Goal: Share content: Share content

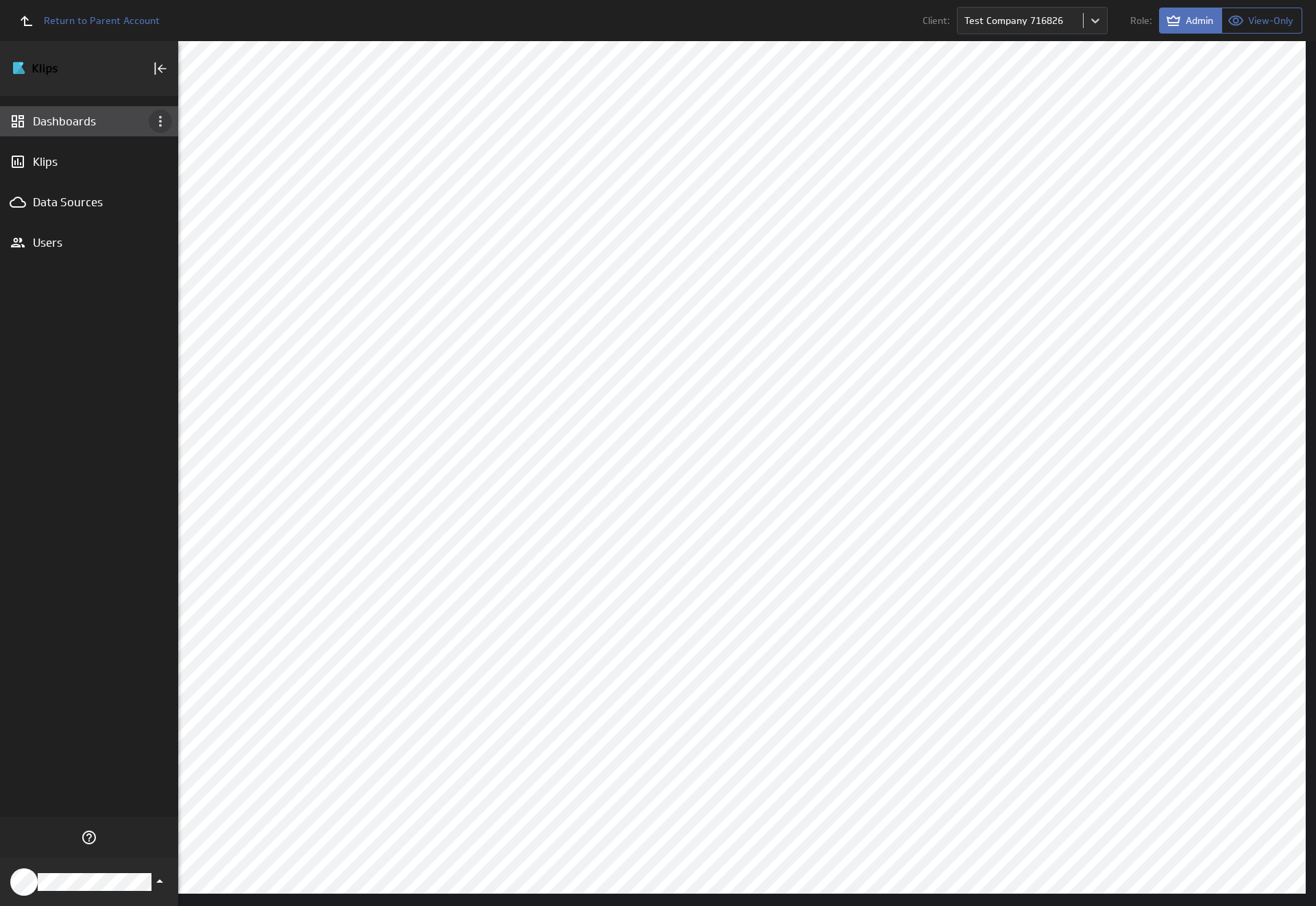
click at [160, 122] on icon "Dashboard menu" at bounding box center [160, 121] width 3 height 11
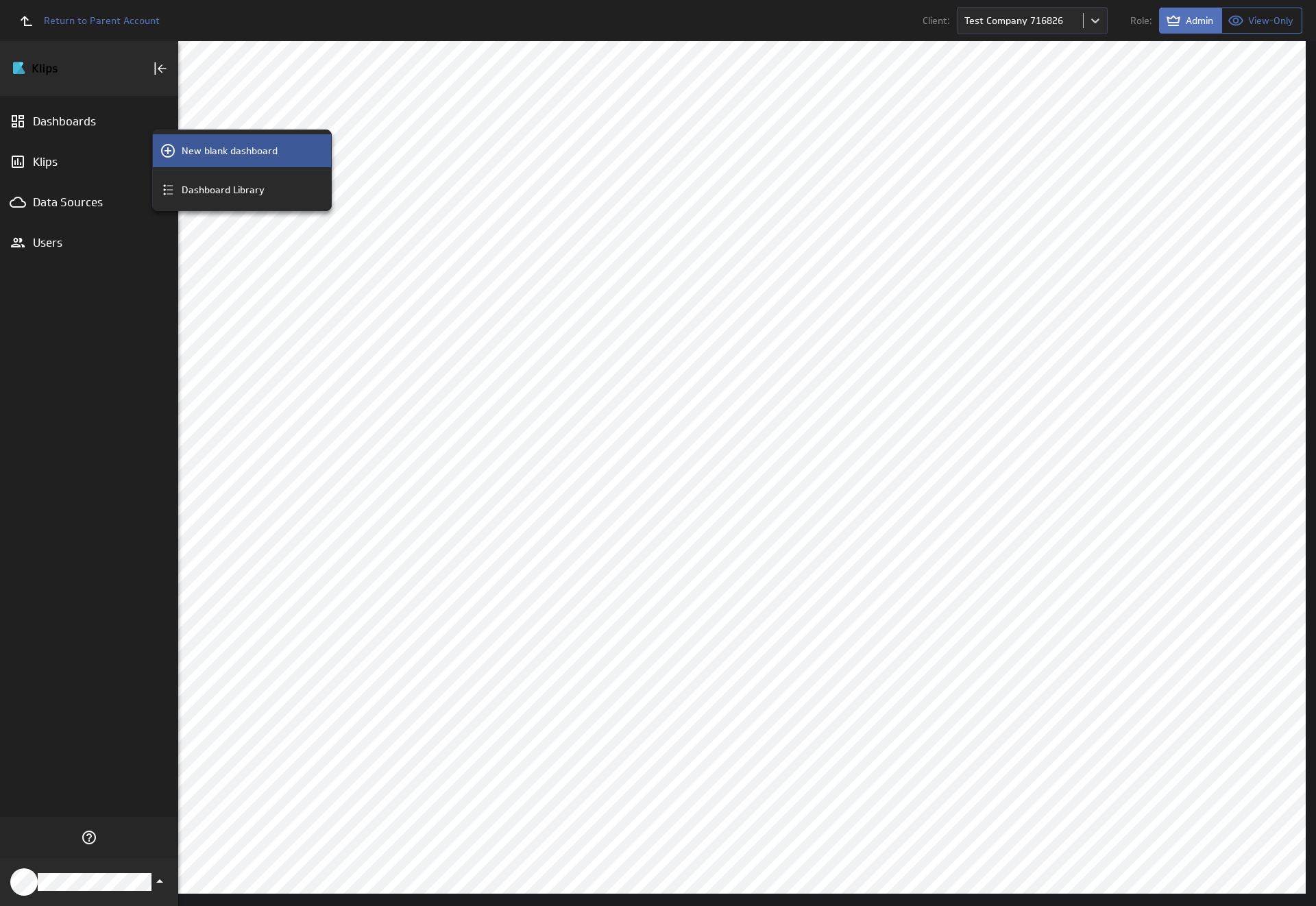
click at [242, 150] on p "New blank dashboard" at bounding box center [229, 150] width 96 height 14
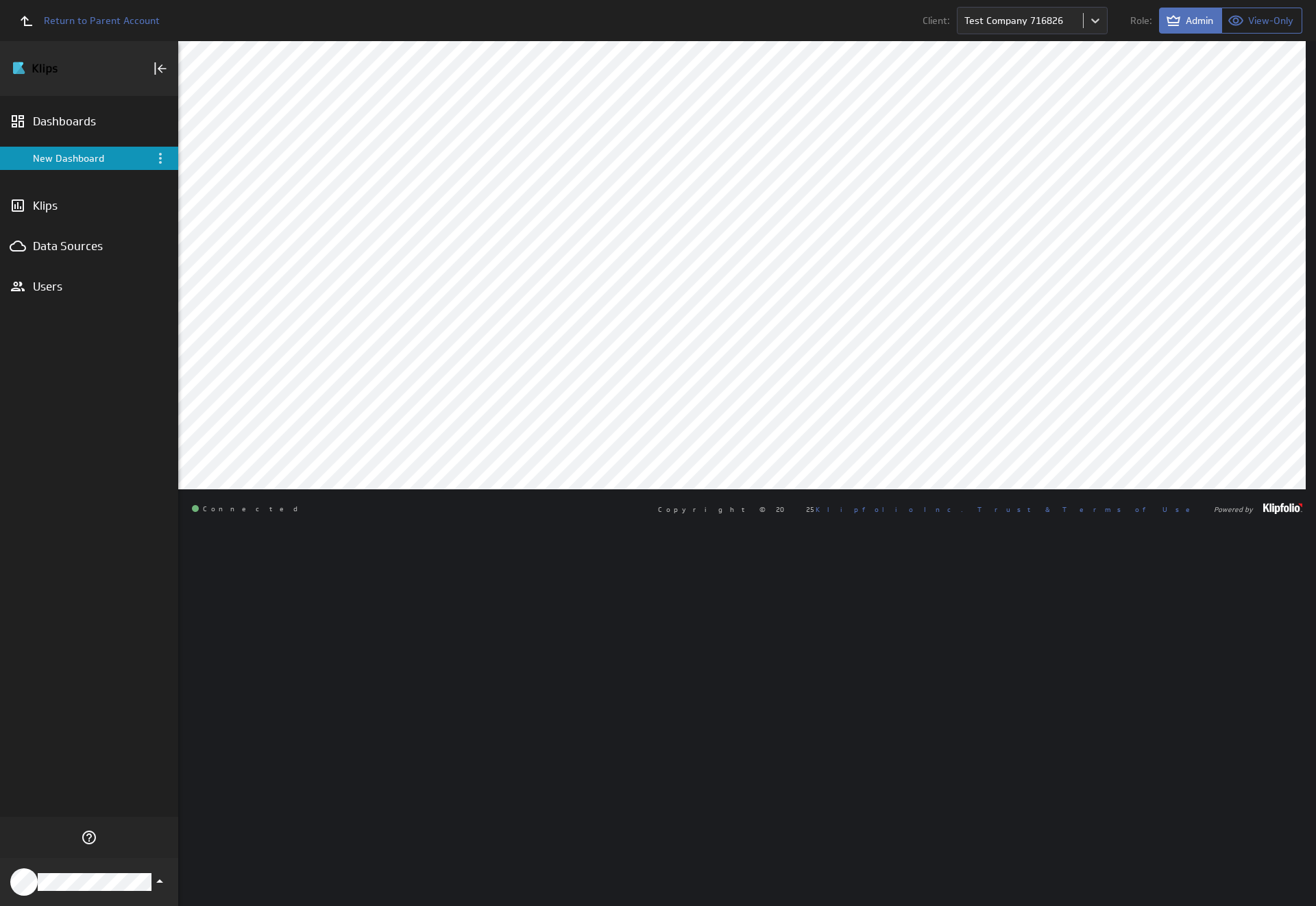
click at [89, 158] on div "New Dashboard" at bounding box center [90, 158] width 115 height 12
click at [160, 158] on icon "Menu" at bounding box center [160, 158] width 3 height 11
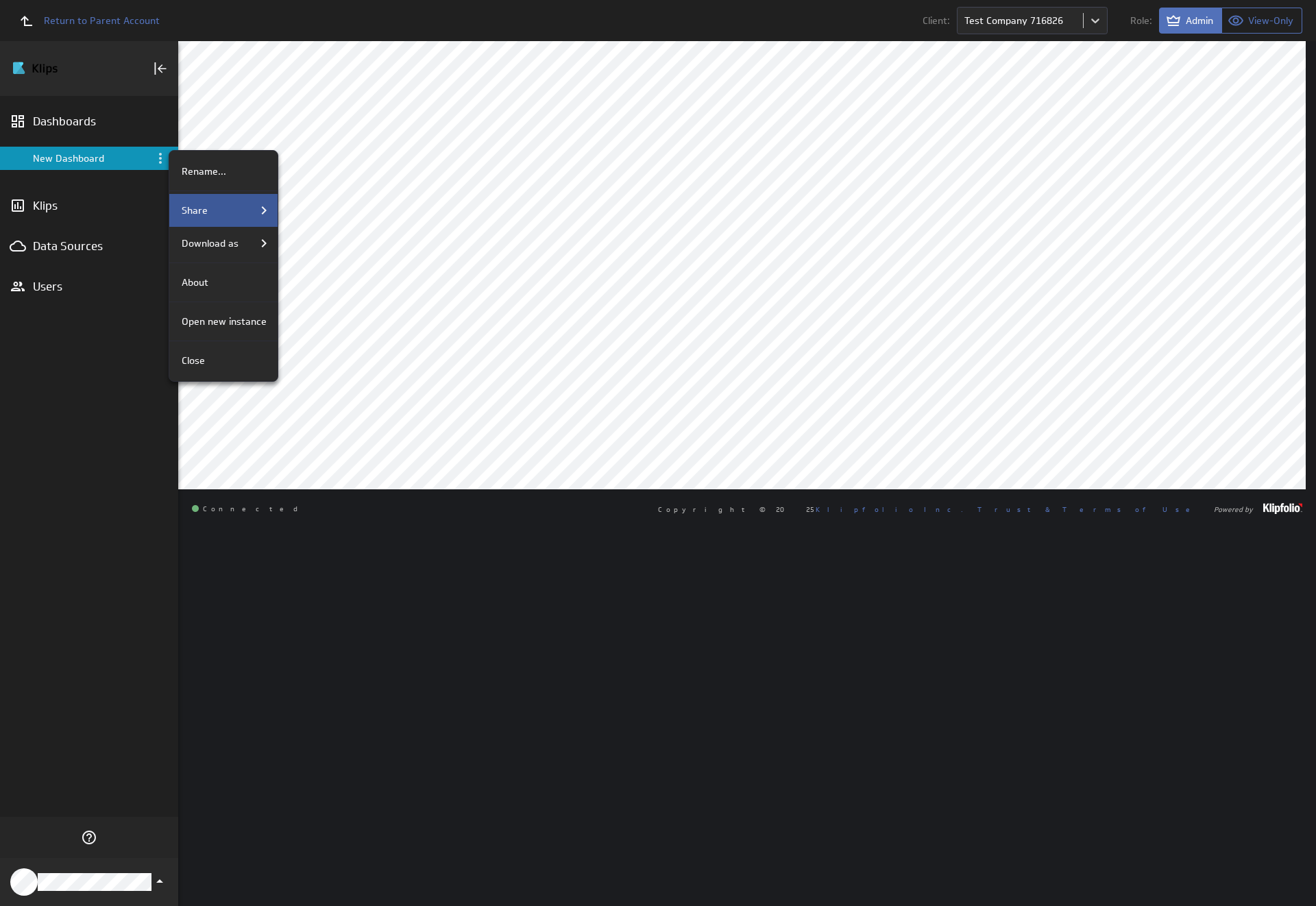
click at [222, 210] on div "Share" at bounding box center [224, 210] width 96 height 17
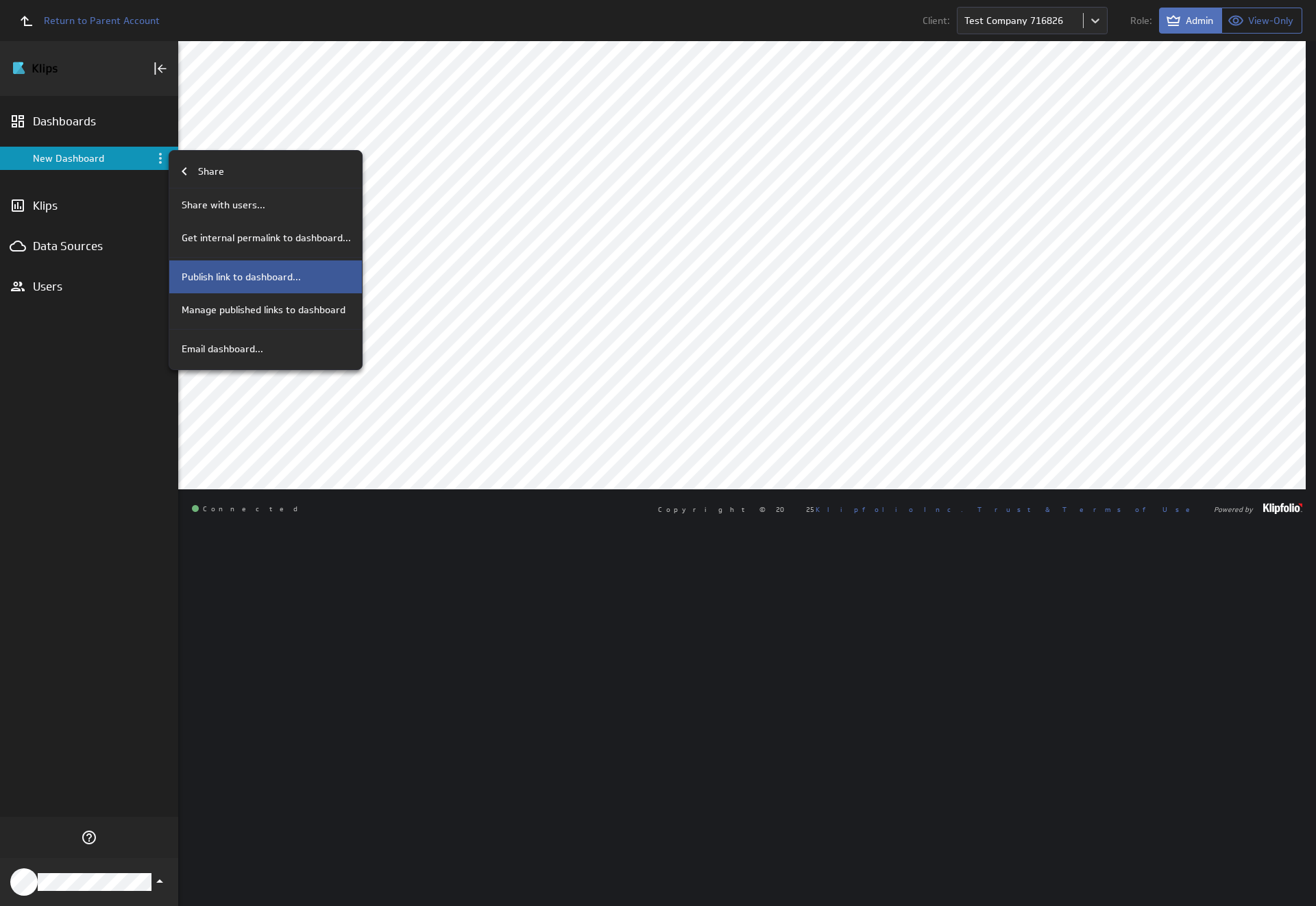
click at [264, 276] on p "Publish link to dashboard..." at bounding box center [241, 276] width 119 height 14
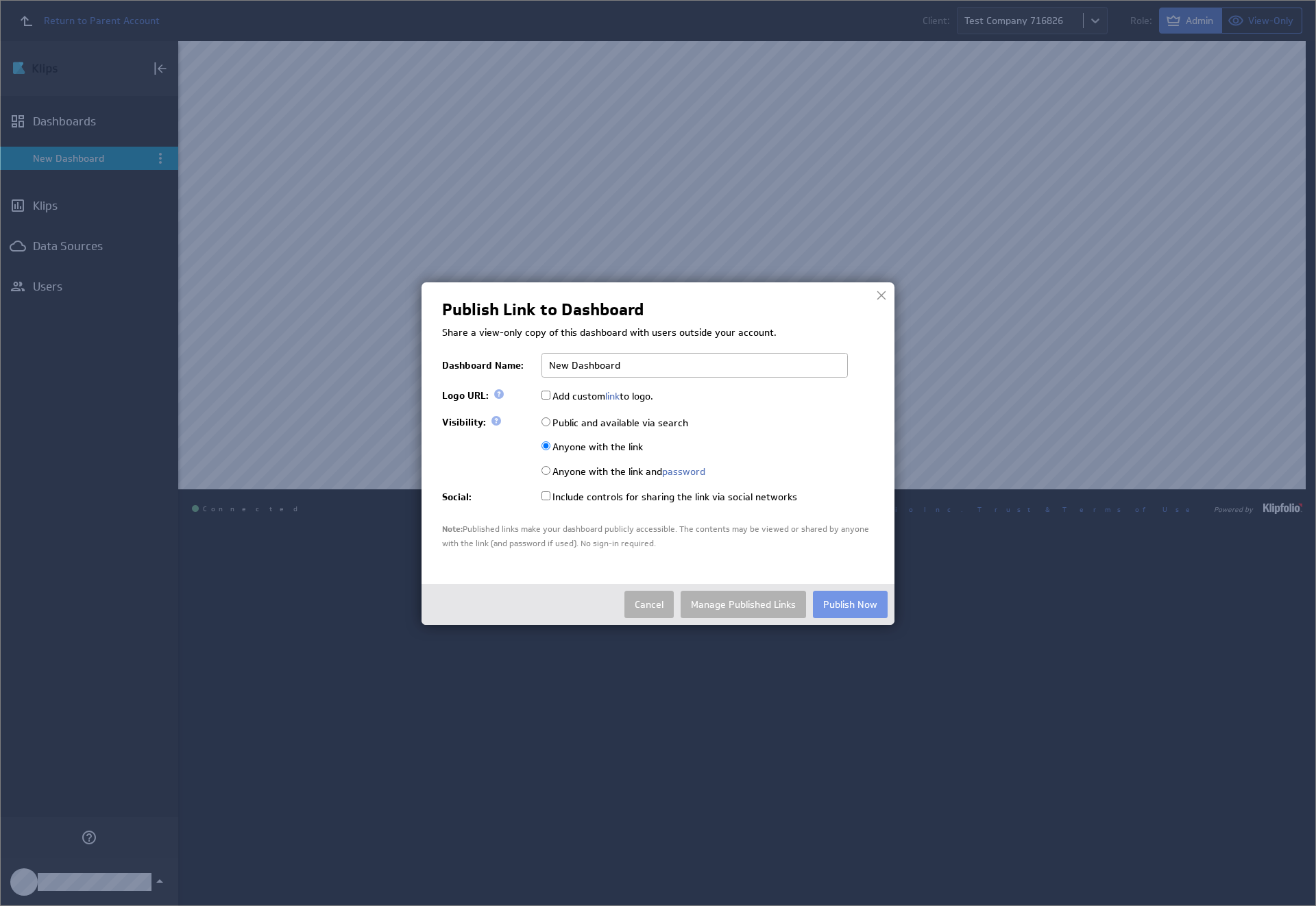
click at [546, 421] on input "Public and available via search" at bounding box center [546, 421] width 9 height 9
radio input "true"
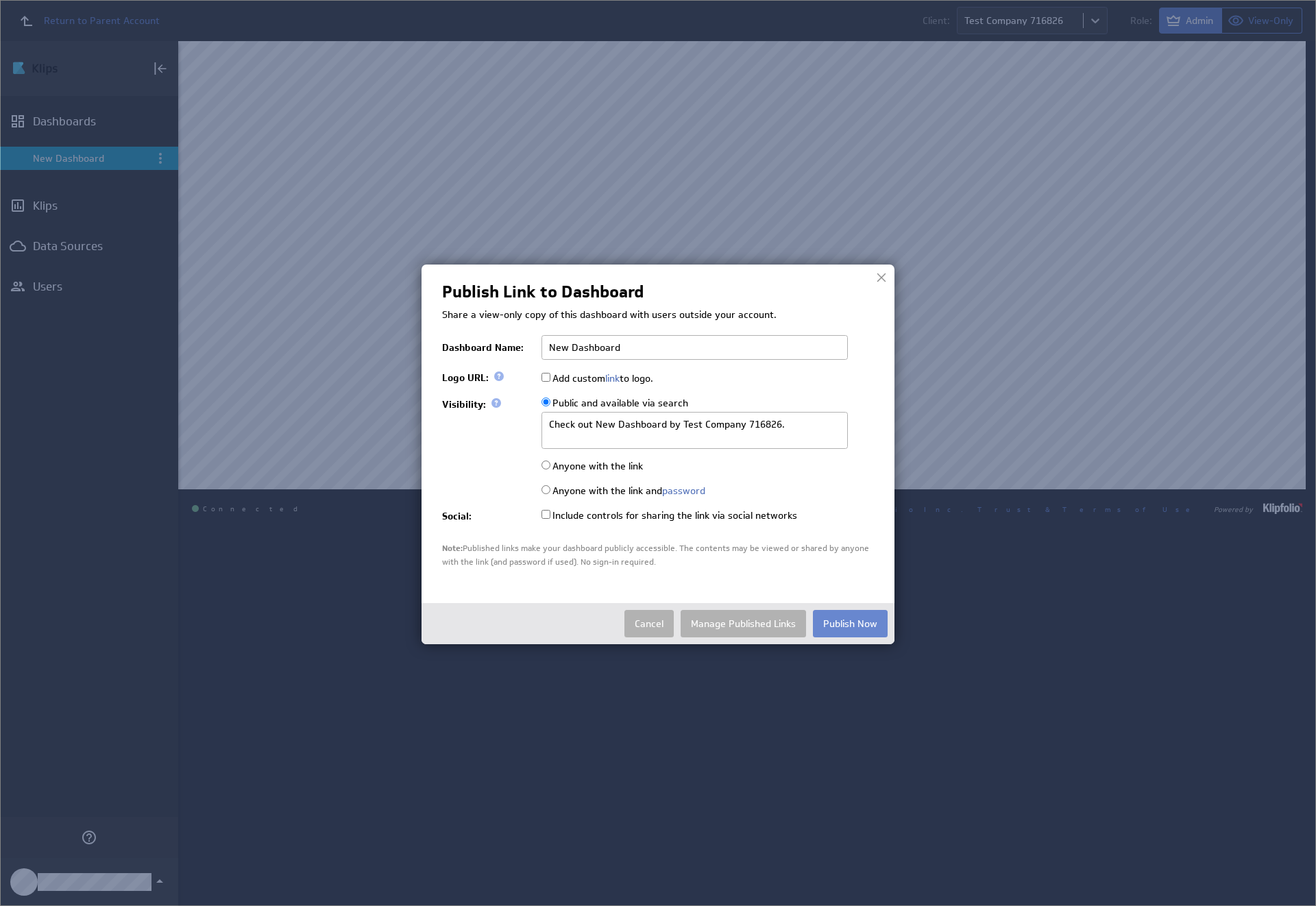
click at [850, 621] on button "Publish Now" at bounding box center [850, 623] width 74 height 27
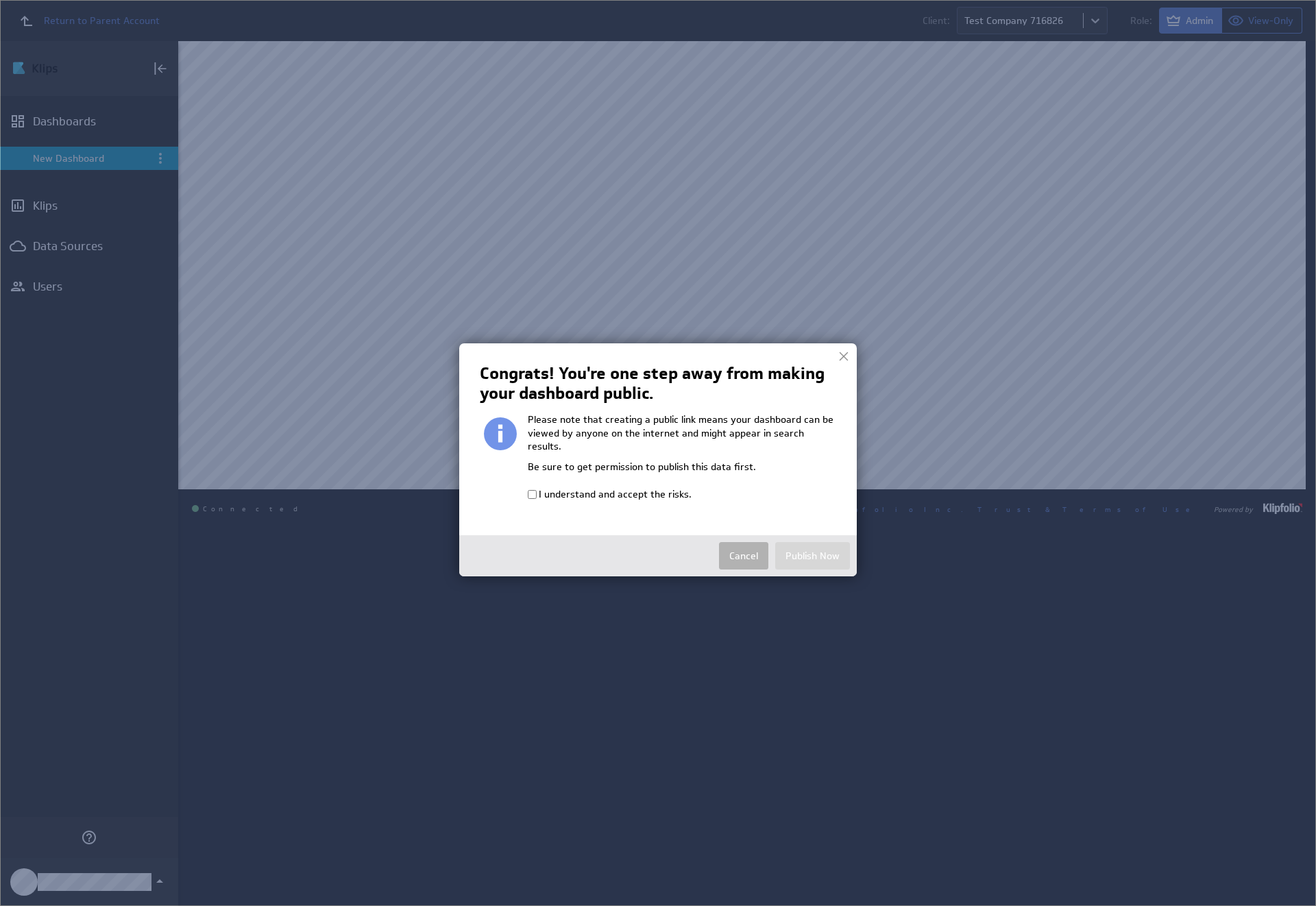
click at [532, 490] on input "I understand and accept the risks." at bounding box center [533, 494] width 9 height 9
checkbox input "true"
click at [812, 542] on button "Publish Now" at bounding box center [812, 556] width 74 height 27
